Goal: Task Accomplishment & Management: Use online tool/utility

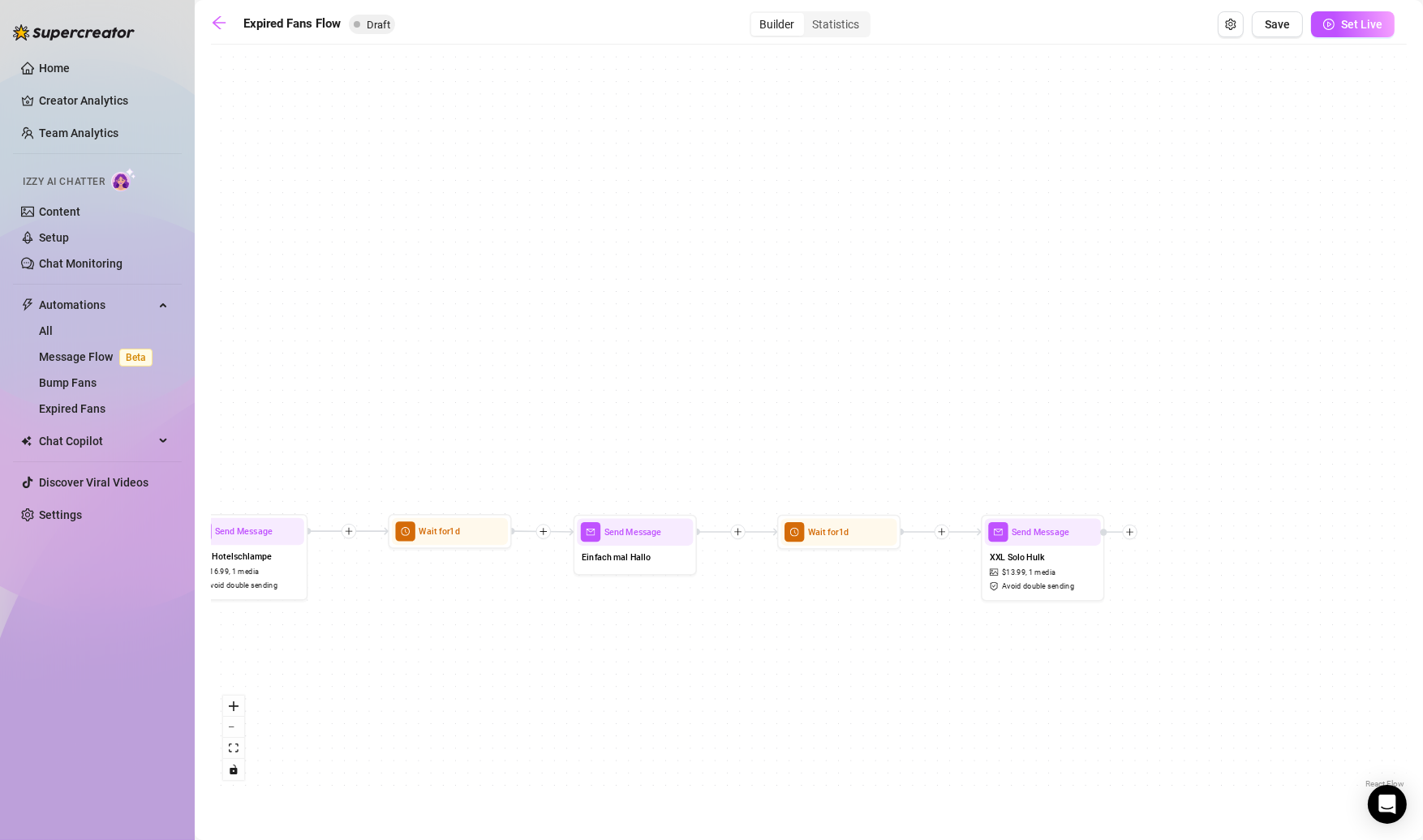
drag, startPoint x: 748, startPoint y: 408, endPoint x: 687, endPoint y: 415, distance: 61.4
click at [706, 416] on div "Send Message XXL Solo Hulk $ 13.99 , 1 media Avoid double sending Wait for 1d S…" at bounding box center [809, 422] width 1196 height 739
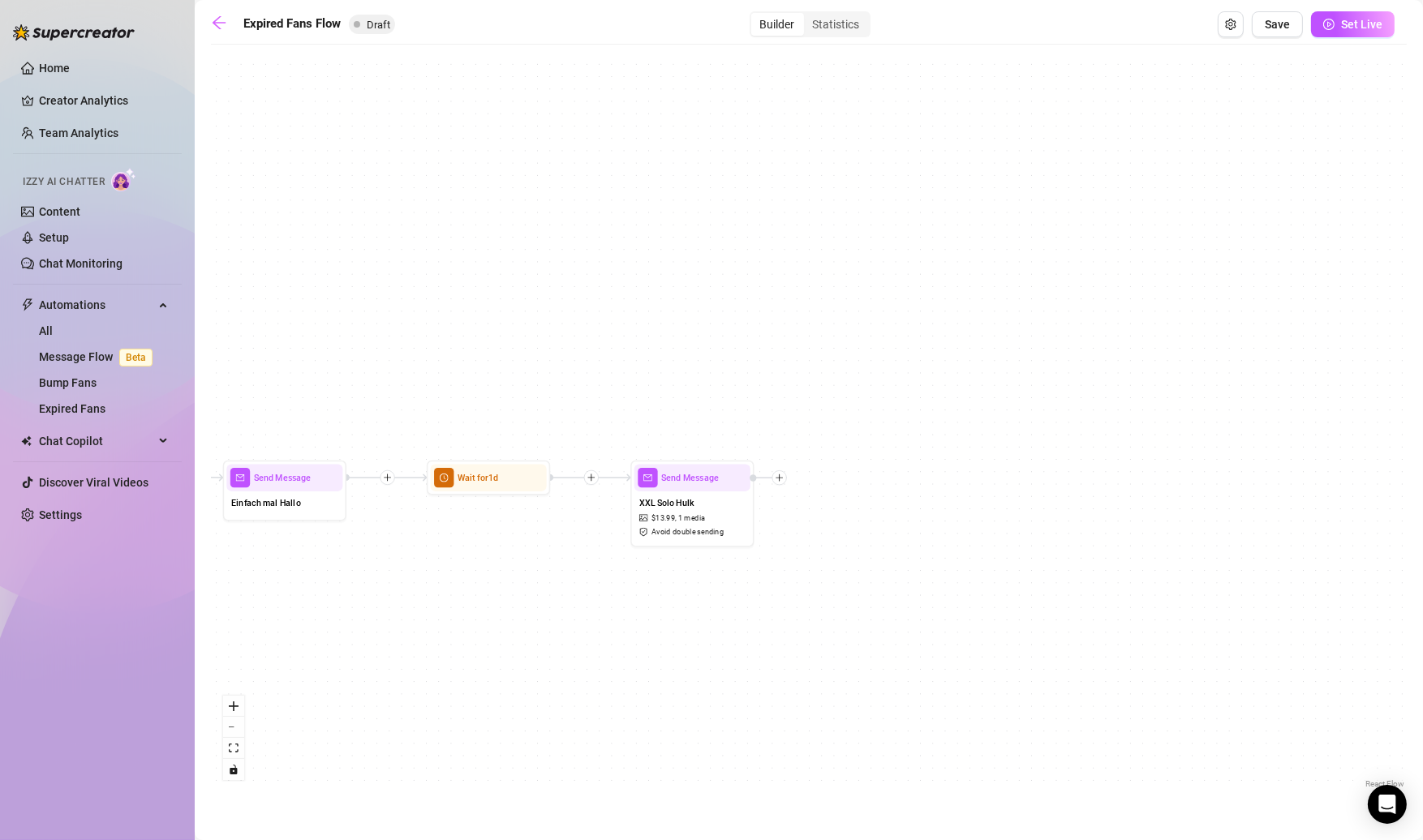
drag, startPoint x: 594, startPoint y: 400, endPoint x: 324, endPoint y: 359, distance: 273.1
click at [324, 359] on div "Send Message XXL Solo Hulk $ 13.99 , 1 media Avoid double sending Wait for 1d S…" at bounding box center [809, 422] width 1196 height 739
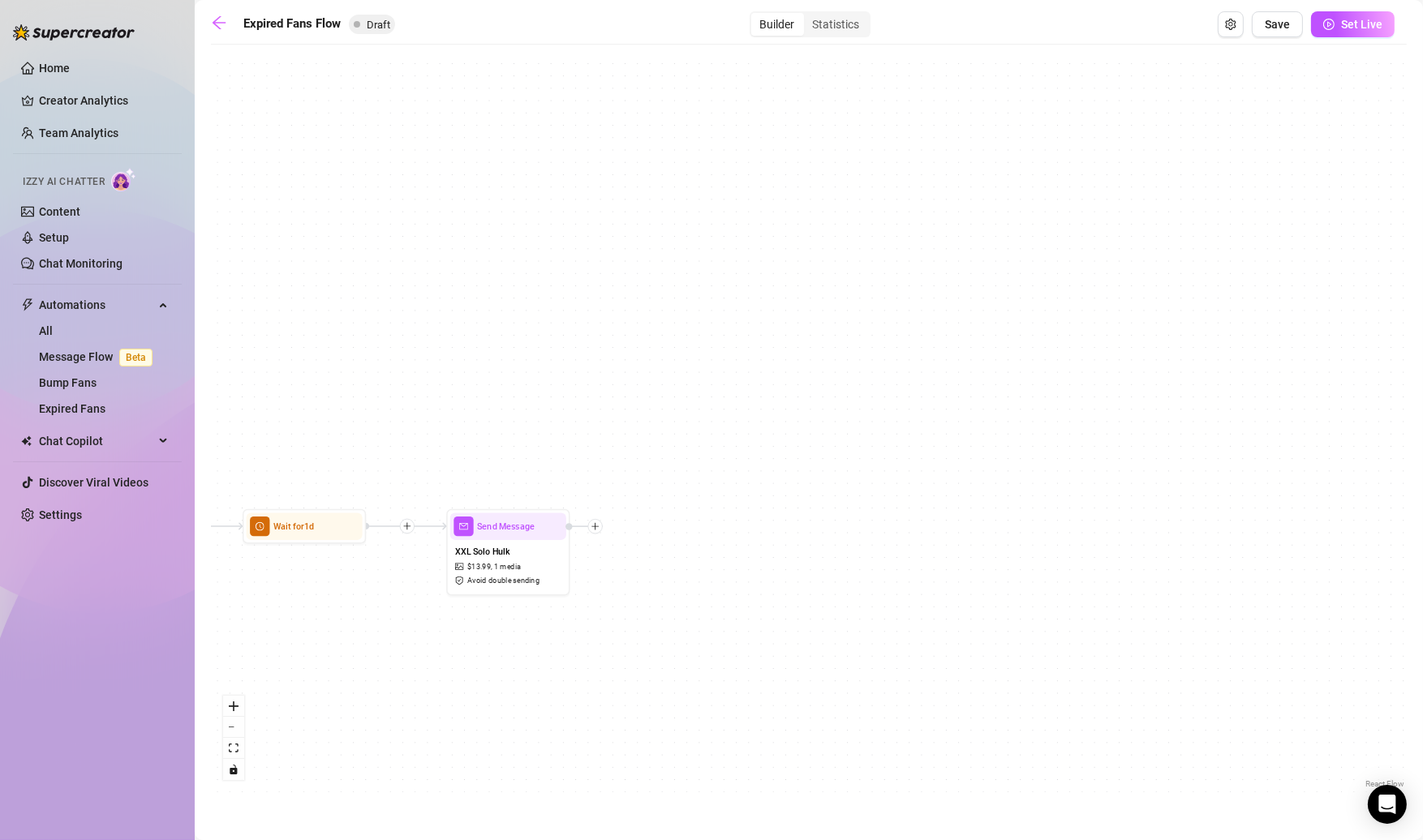
drag, startPoint x: 841, startPoint y: 407, endPoint x: 657, endPoint y: 455, distance: 190.2
click at [657, 455] on div "Send Message XXL Solo Hulk $ 13.99 , 1 media Avoid double sending Wait for 1d S…" at bounding box center [809, 422] width 1196 height 739
click at [598, 533] on div at bounding box center [583, 526] width 37 height 15
click at [593, 525] on icon "plus" at bounding box center [595, 526] width 9 height 9
click at [646, 532] on div "Time Delay" at bounding box center [657, 527] width 90 height 21
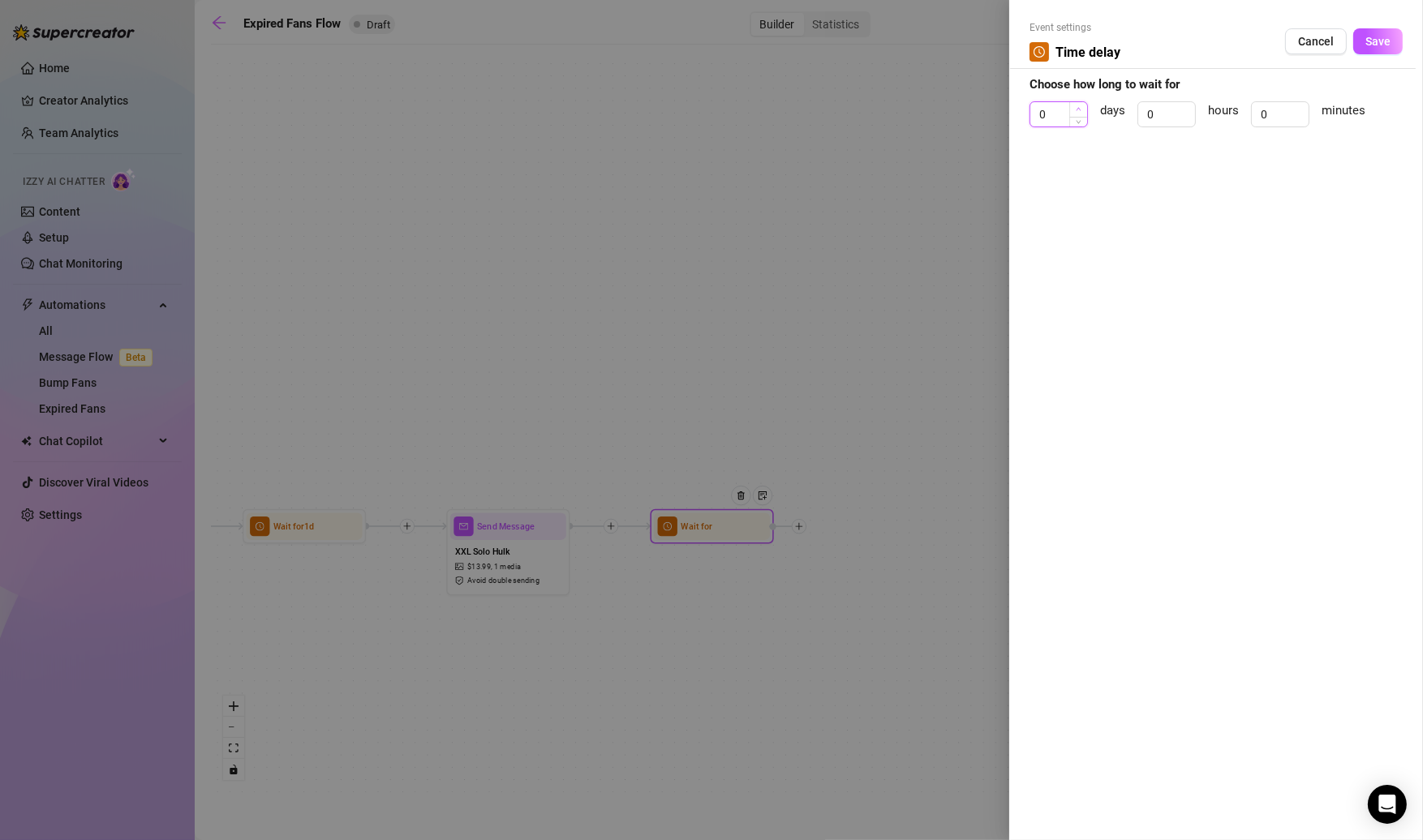
type input "1"
click at [1079, 107] on icon "up" at bounding box center [1078, 110] width 6 height 6
drag, startPoint x: 1368, startPoint y: 43, endPoint x: 1355, endPoint y: 42, distance: 13.0
click at [1367, 43] on span "Save" at bounding box center [1377, 41] width 25 height 13
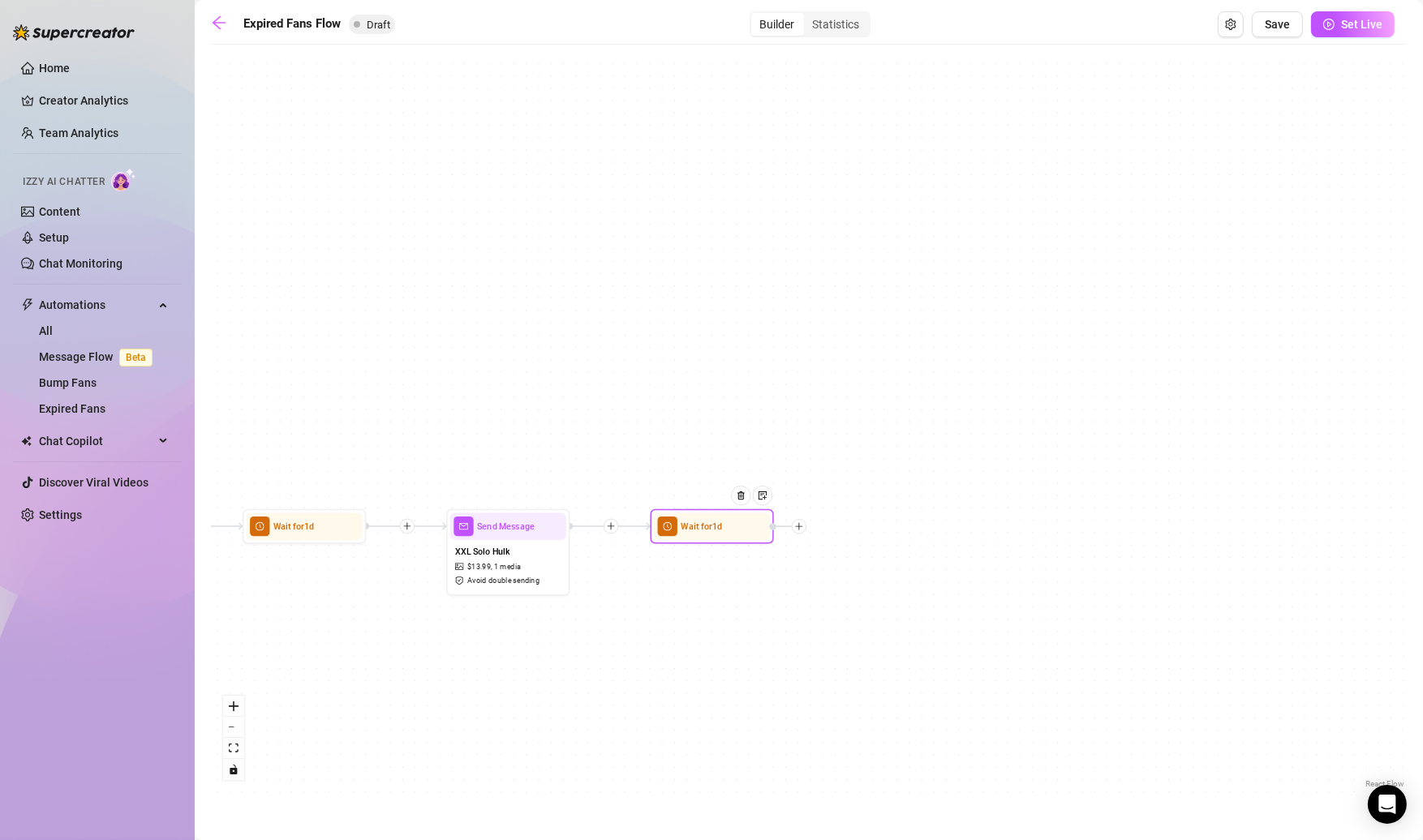
click at [683, 533] on div "Wait for 1d" at bounding box center [712, 526] width 116 height 28
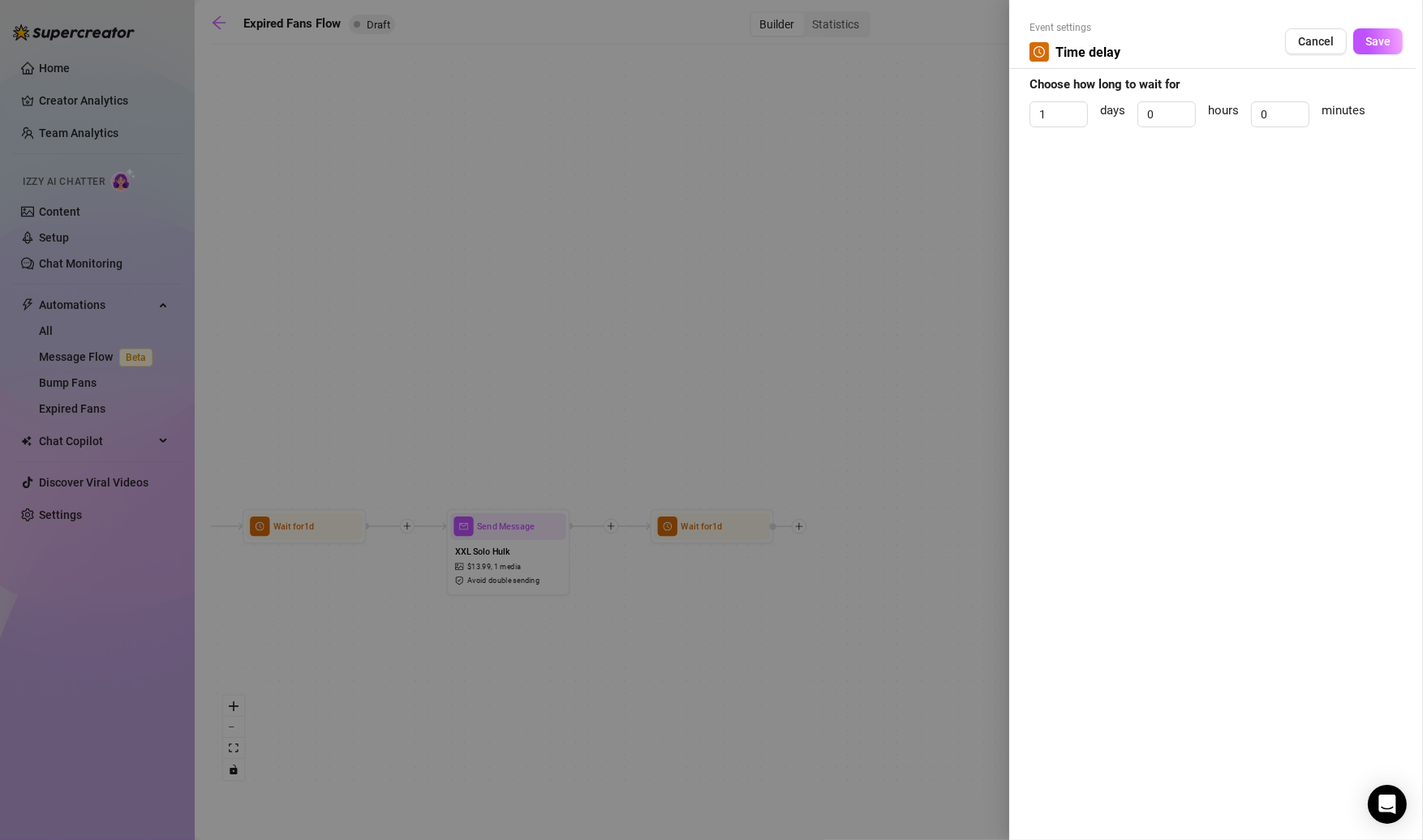
click at [1380, 48] on span "Save" at bounding box center [1377, 41] width 25 height 13
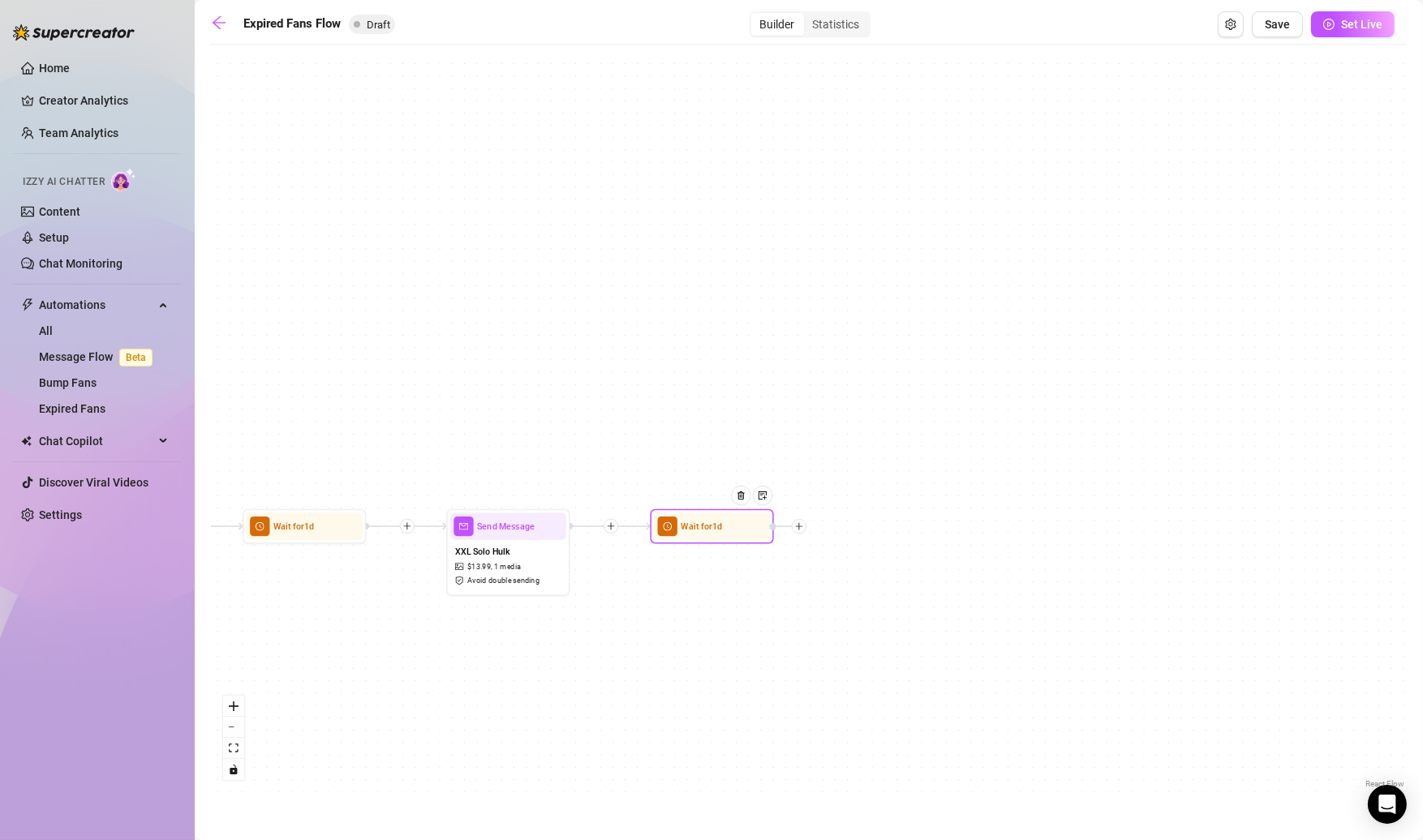
click at [802, 534] on div "Wait for 1d Send Message XXL Solo Hulk $ 13.99 , 1 media Avoid double sending W…" at bounding box center [809, 422] width 1196 height 739
click at [799, 533] on div at bounding box center [799, 526] width 15 height 15
click at [801, 525] on icon "plus" at bounding box center [799, 526] width 9 height 9
